Goal: Find specific fact

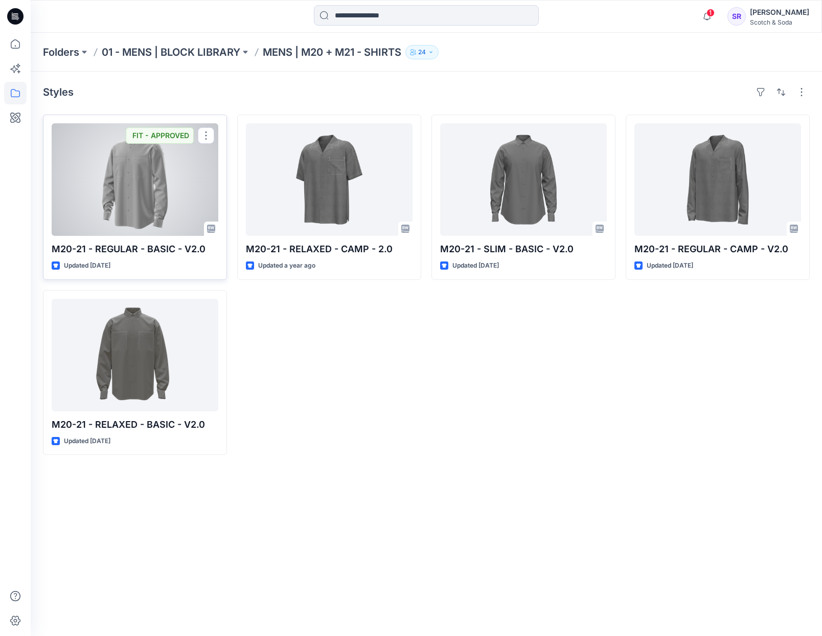
click at [113, 215] on div at bounding box center [135, 179] width 167 height 113
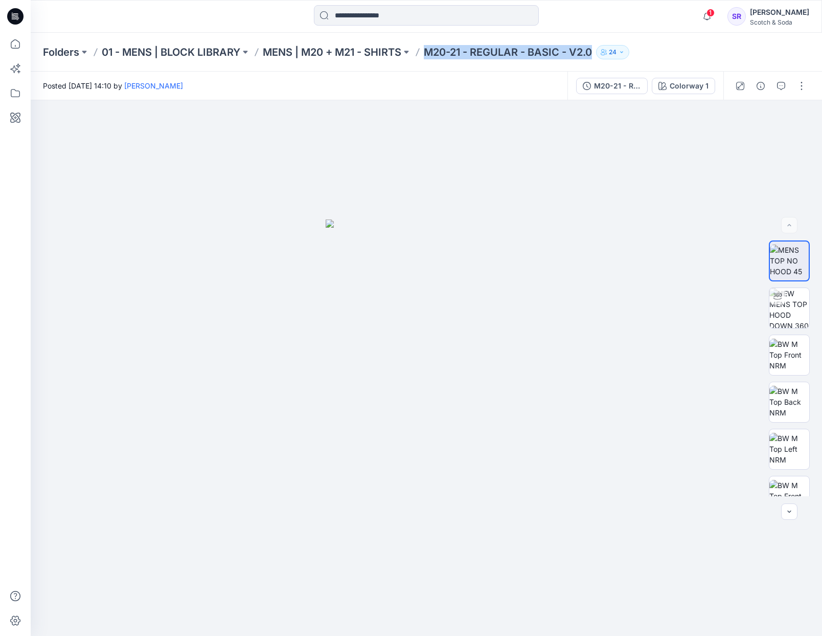
drag, startPoint x: 428, startPoint y: 54, endPoint x: 595, endPoint y: 48, distance: 167.9
click at [592, 48] on p "M20-21 - REGULAR - BASIC - V2.0" at bounding box center [508, 52] width 168 height 14
copy p "M20-21 - REGULAR - BASIC - V2.0"
click at [370, 46] on p "MENS | M20 + M21 - SHIRTS" at bounding box center [332, 52] width 139 height 14
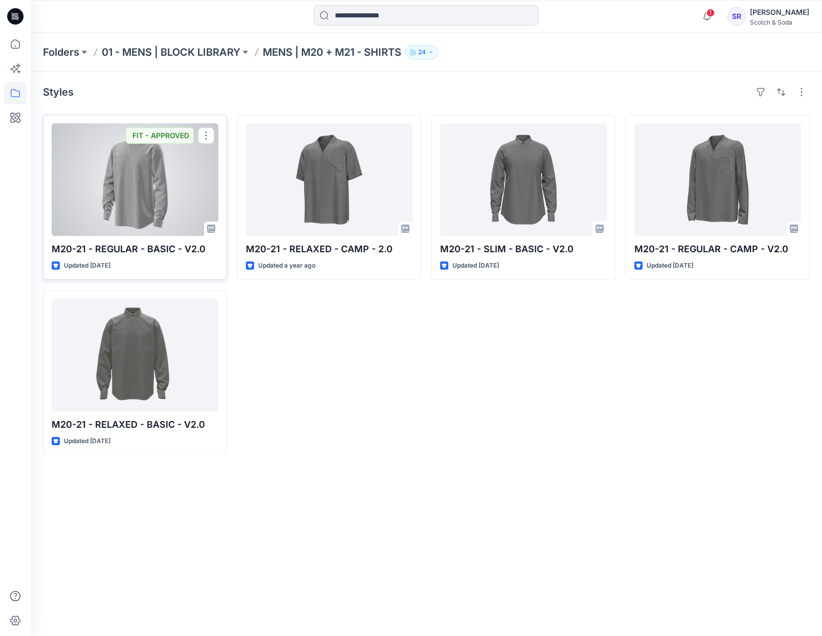
click at [142, 198] on div at bounding box center [135, 179] width 167 height 113
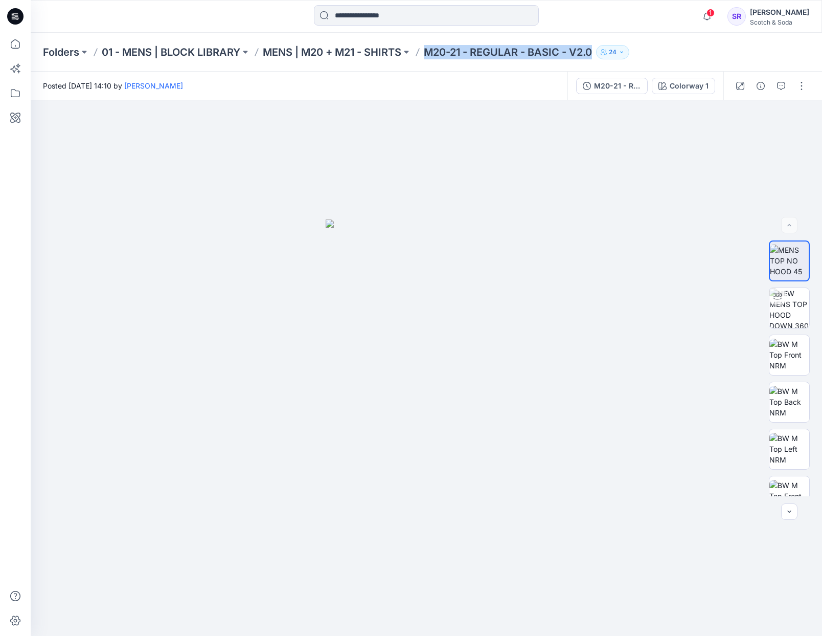
drag, startPoint x: 428, startPoint y: 52, endPoint x: 595, endPoint y: 53, distance: 167.3
click at [592, 53] on p "M20-21 - REGULAR - BASIC - V2.0" at bounding box center [508, 52] width 168 height 14
copy p "M20-21 - REGULAR - BASIC - V2.0"
